Goal: Task Accomplishment & Management: Complete application form

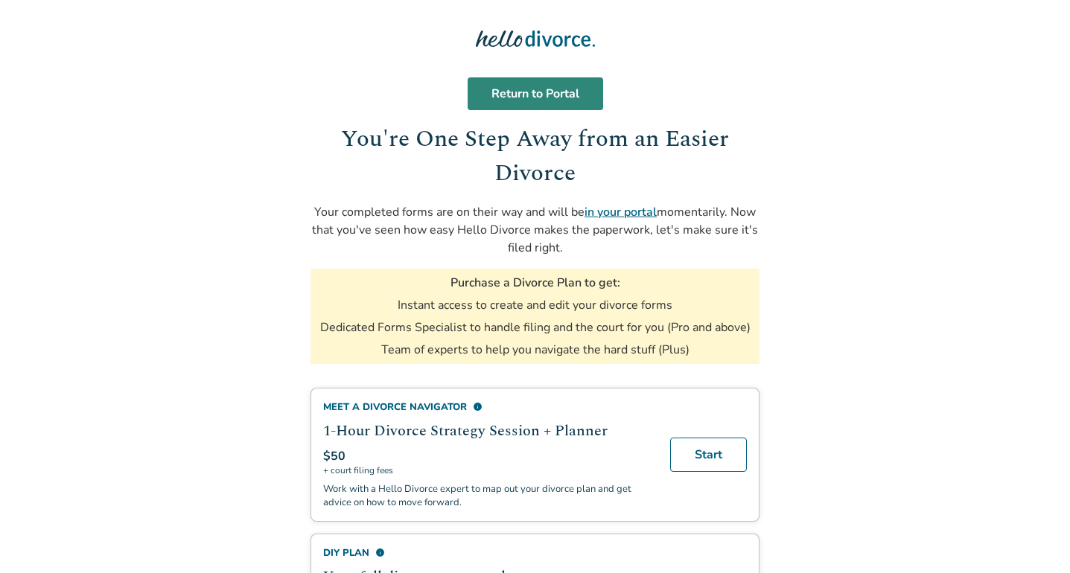
click at [545, 104] on link "Return to Portal" at bounding box center [536, 93] width 136 height 33
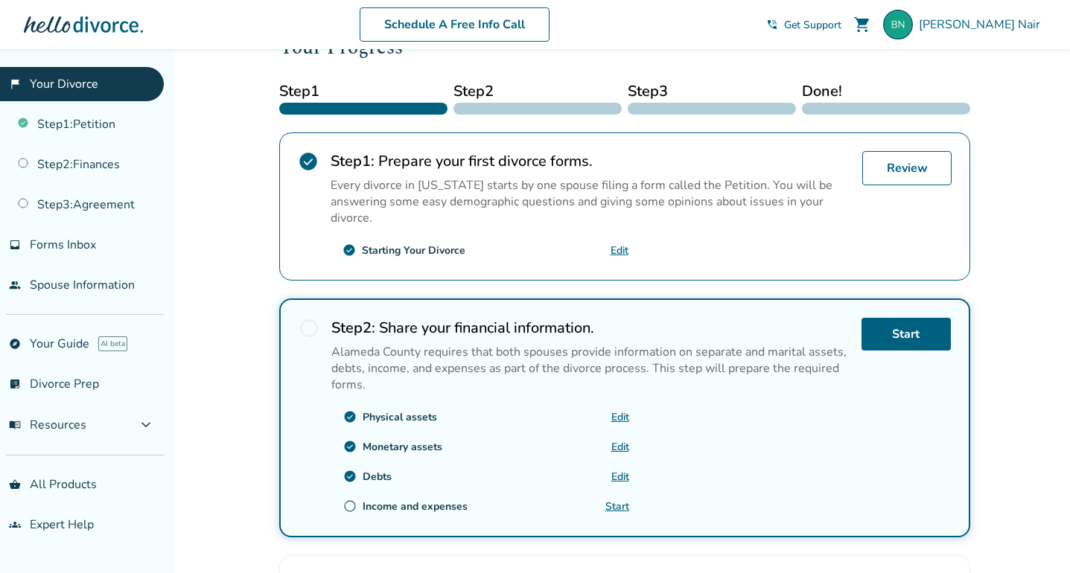
scroll to position [182, 0]
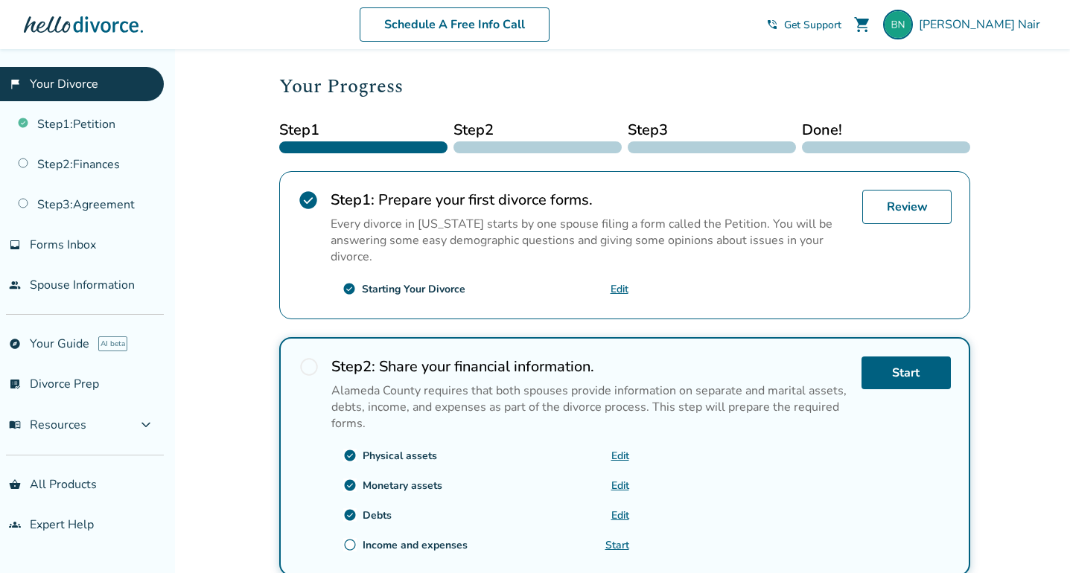
click at [492, 139] on span "Step 2" at bounding box center [538, 130] width 168 height 22
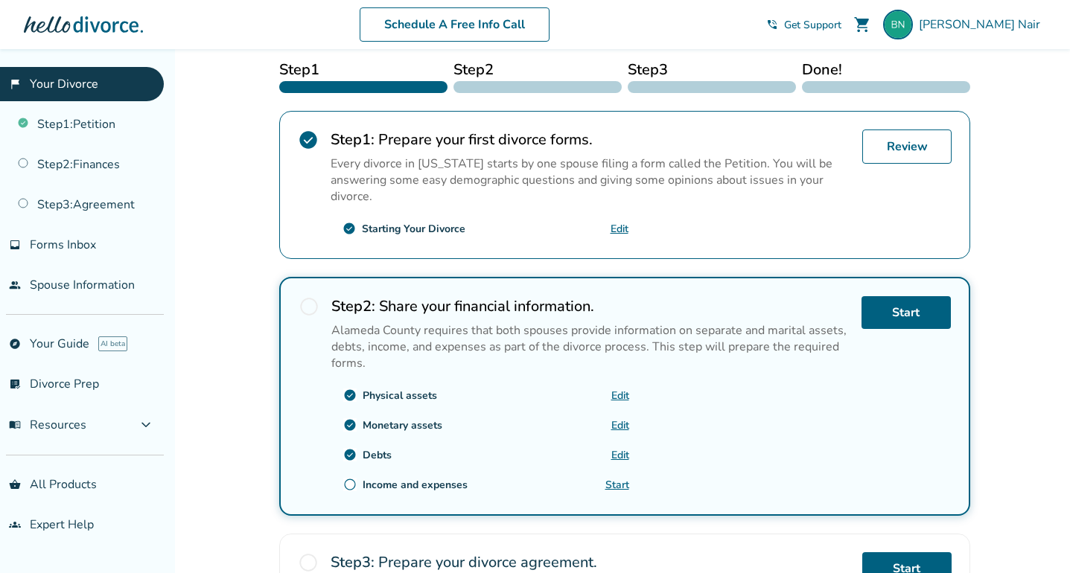
scroll to position [322, 0]
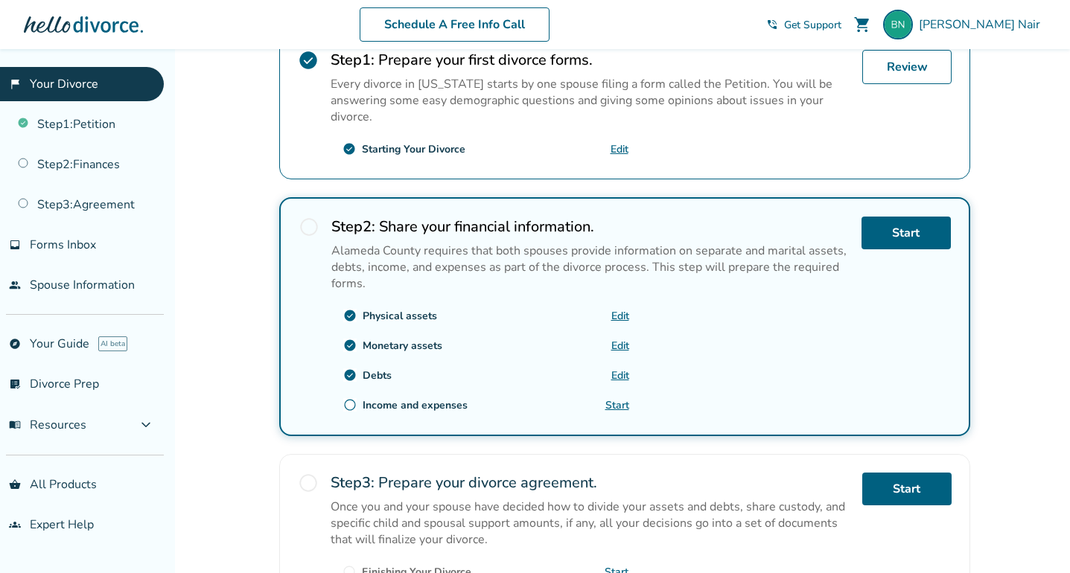
click at [613, 398] on link "Start" at bounding box center [618, 405] width 24 height 14
